Goal: Task Accomplishment & Management: Use online tool/utility

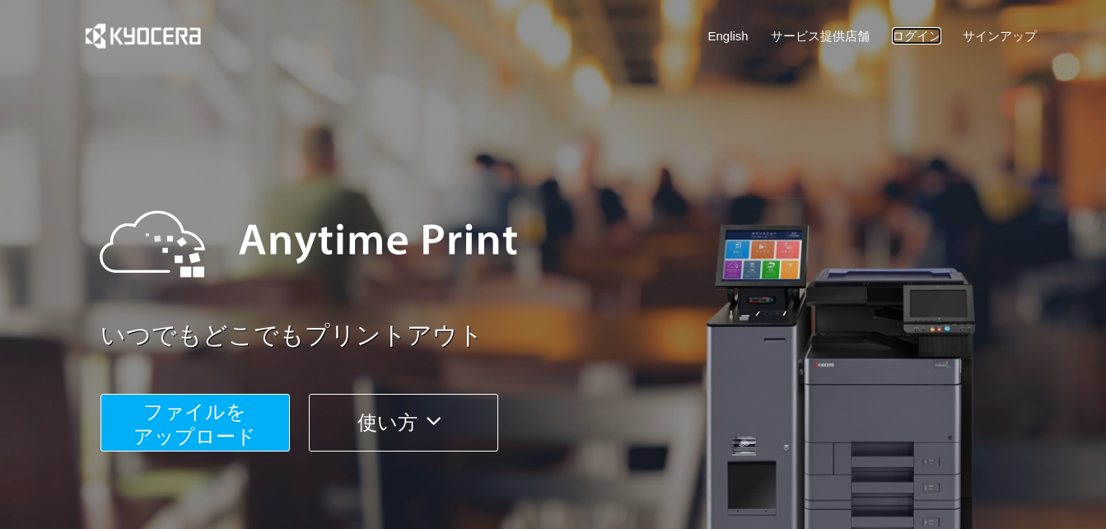
click at [913, 31] on link "ログイン" at bounding box center [916, 35] width 49 height 17
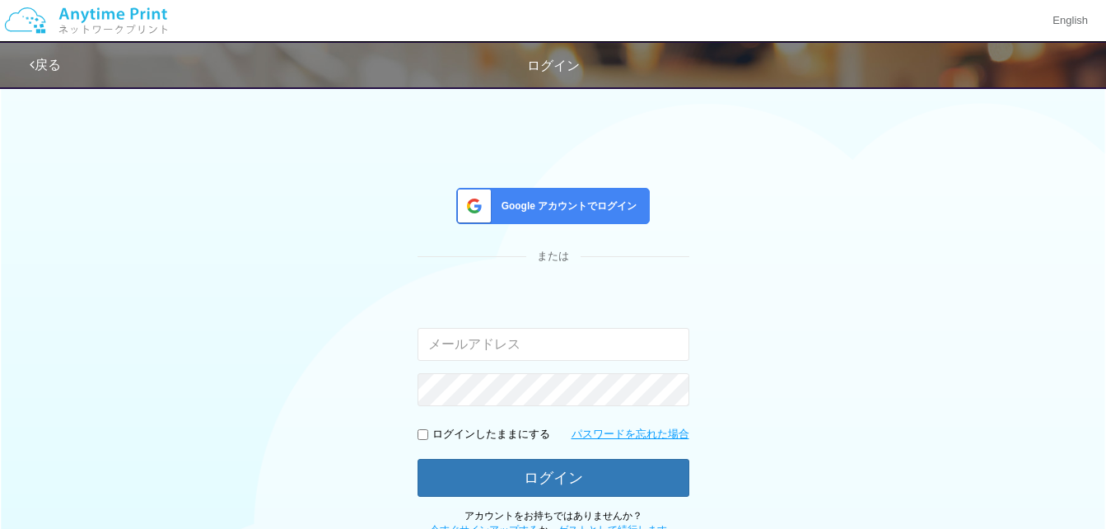
click at [522, 349] on input "email" at bounding box center [554, 344] width 272 height 33
type input "[EMAIL_ADDRESS][DOMAIN_NAME]"
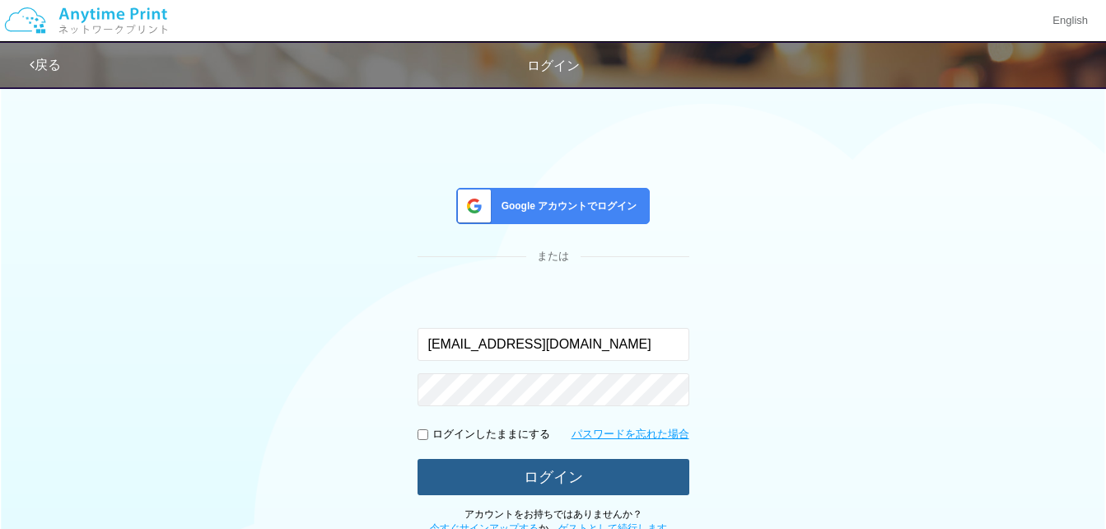
click at [490, 470] on button "ログイン" at bounding box center [554, 477] width 272 height 36
click at [580, 470] on button "ログイン" at bounding box center [554, 477] width 272 height 36
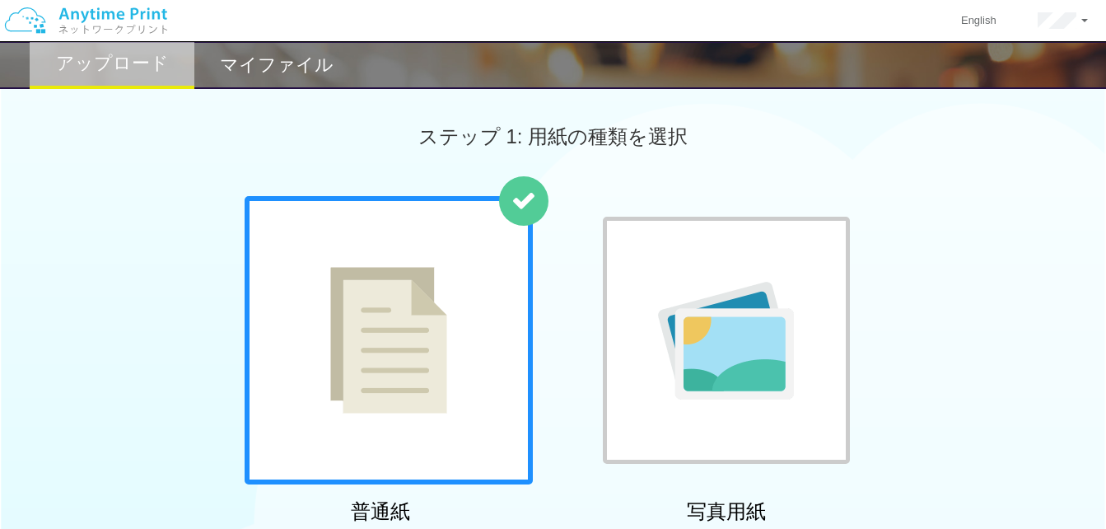
click at [400, 366] on img at bounding box center [388, 340] width 117 height 147
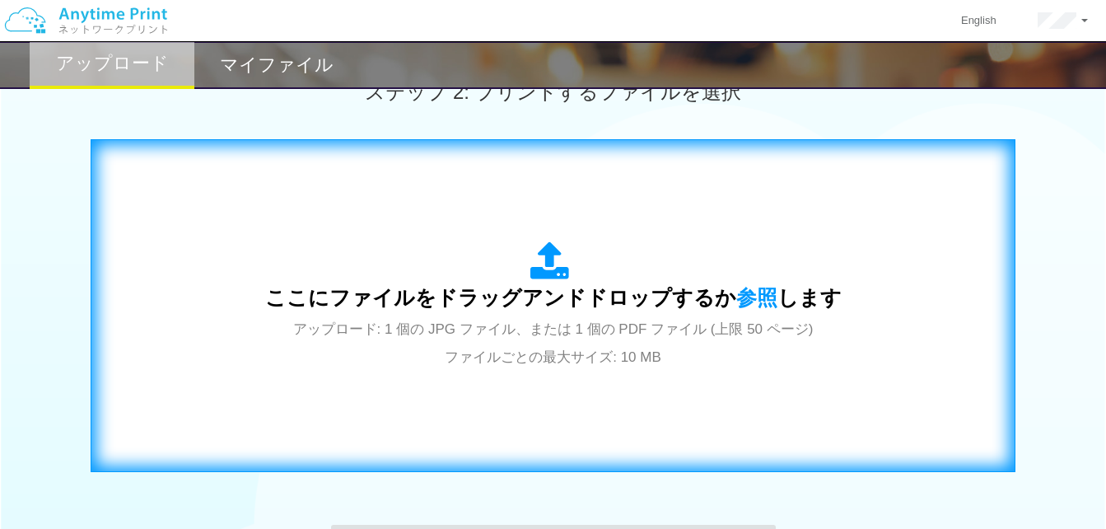
scroll to position [577, 0]
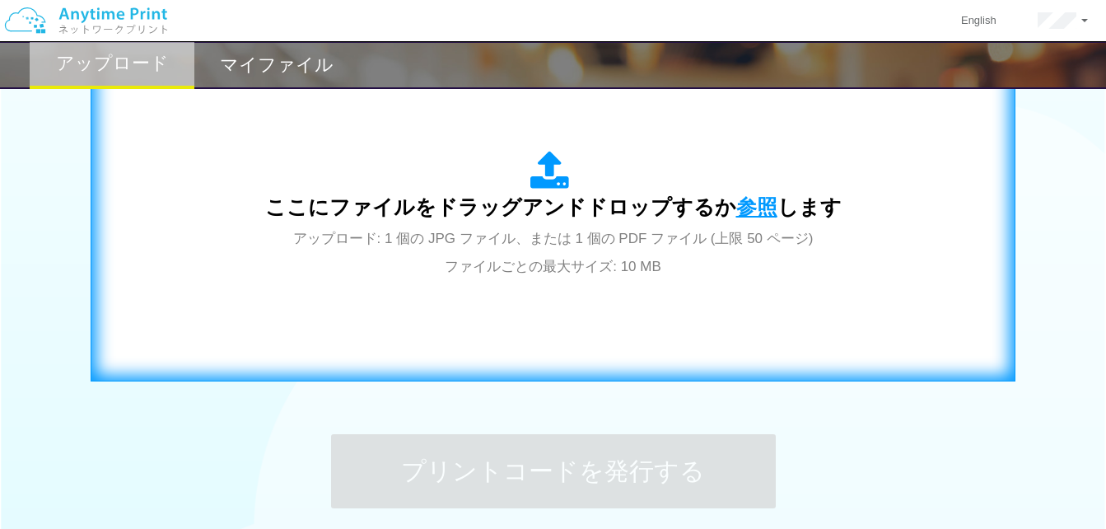
click at [756, 206] on span "参照" at bounding box center [756, 206] width 41 height 23
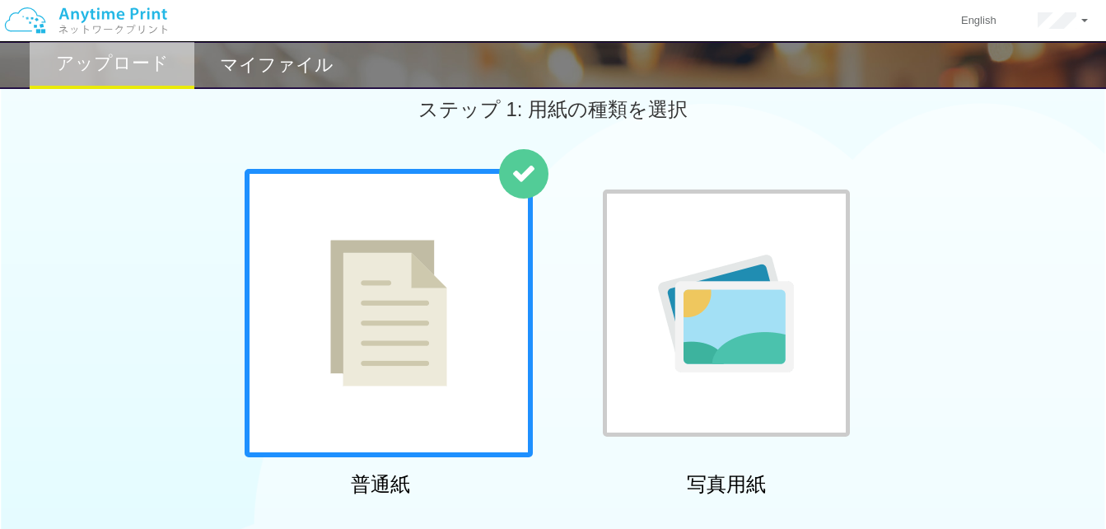
scroll to position [0, 0]
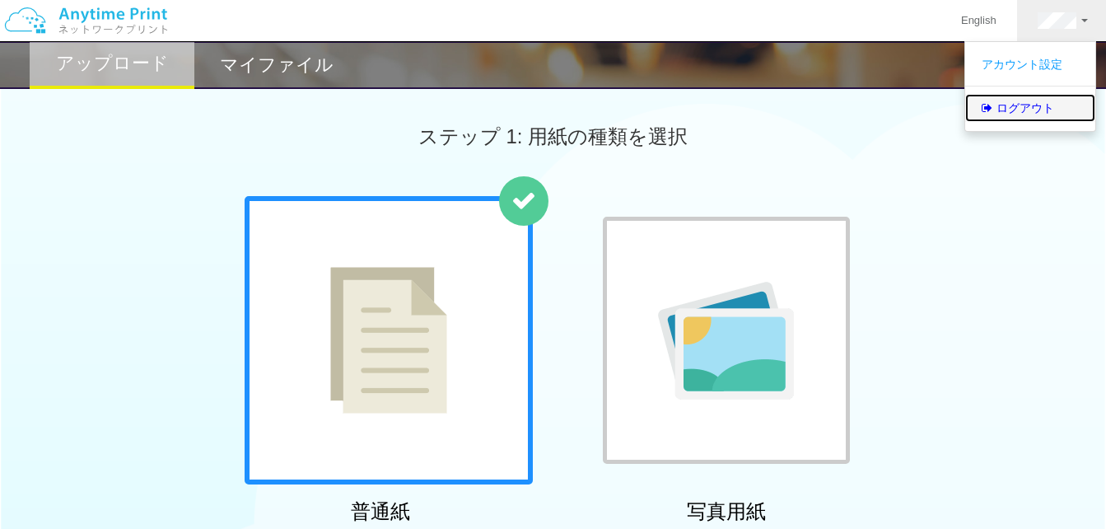
click at [1038, 114] on link "ログアウト" at bounding box center [1030, 108] width 130 height 28
